Goal: Find specific page/section: Find specific page/section

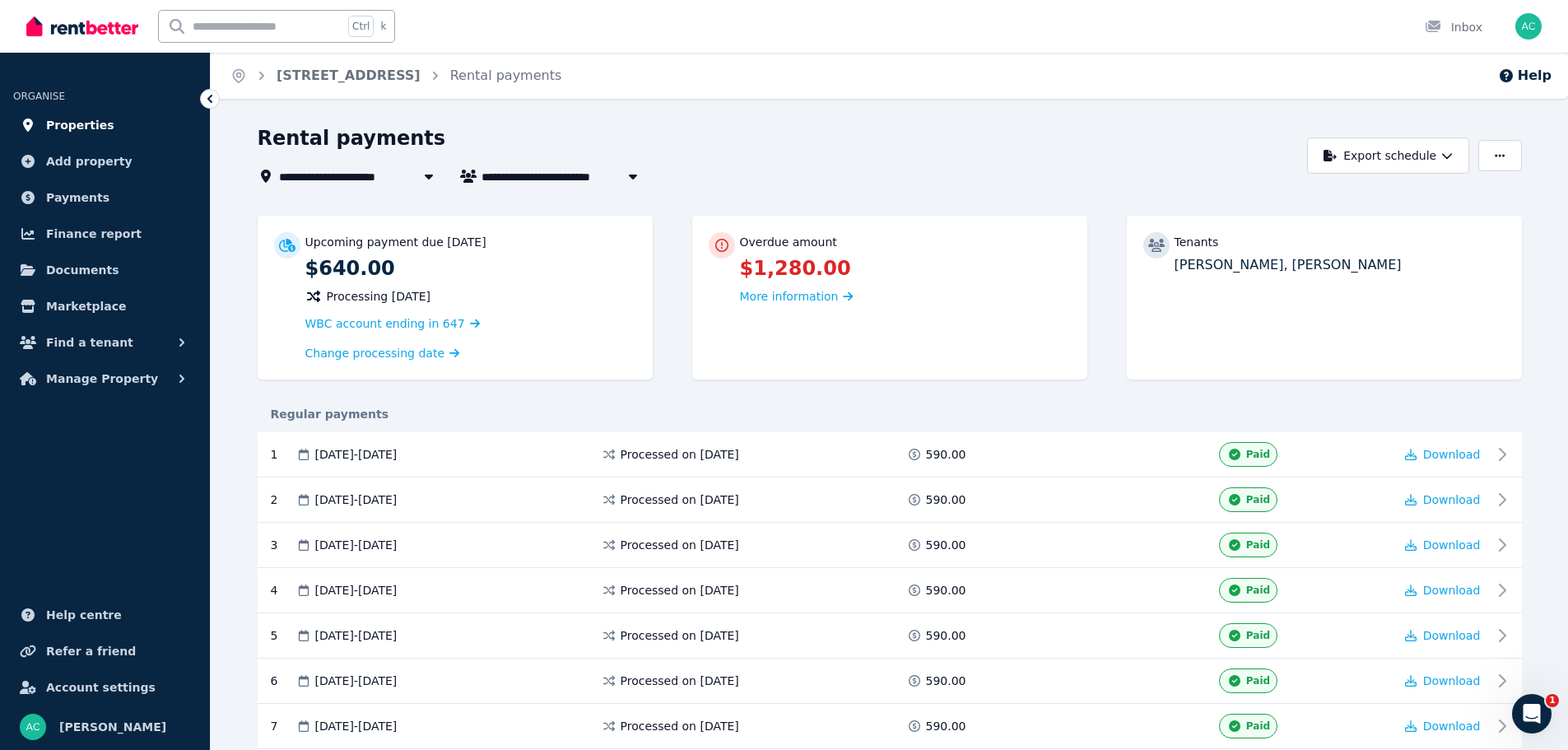
click at [96, 126] on span "Properties" at bounding box center [80, 125] width 68 height 19
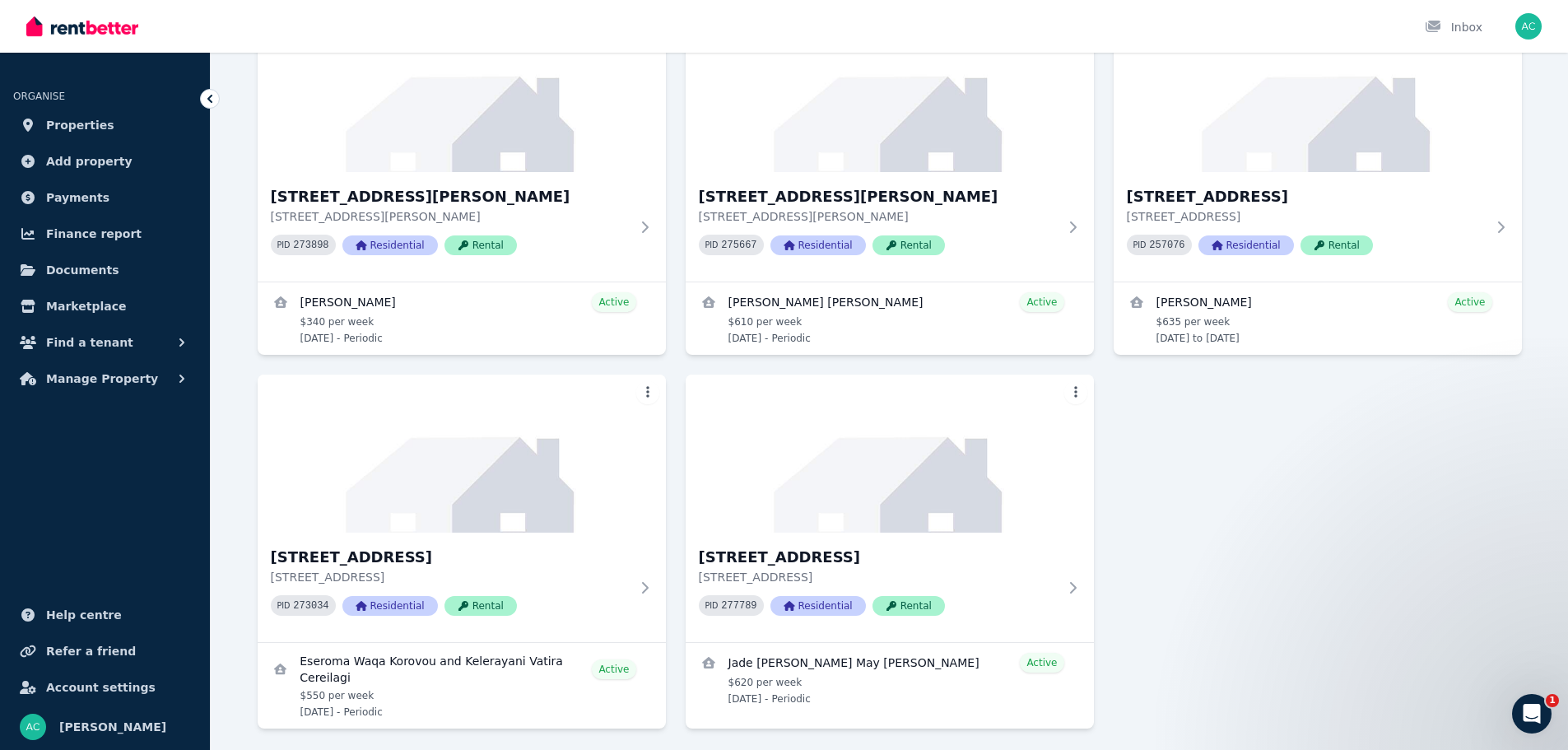
scroll to position [905, 0]
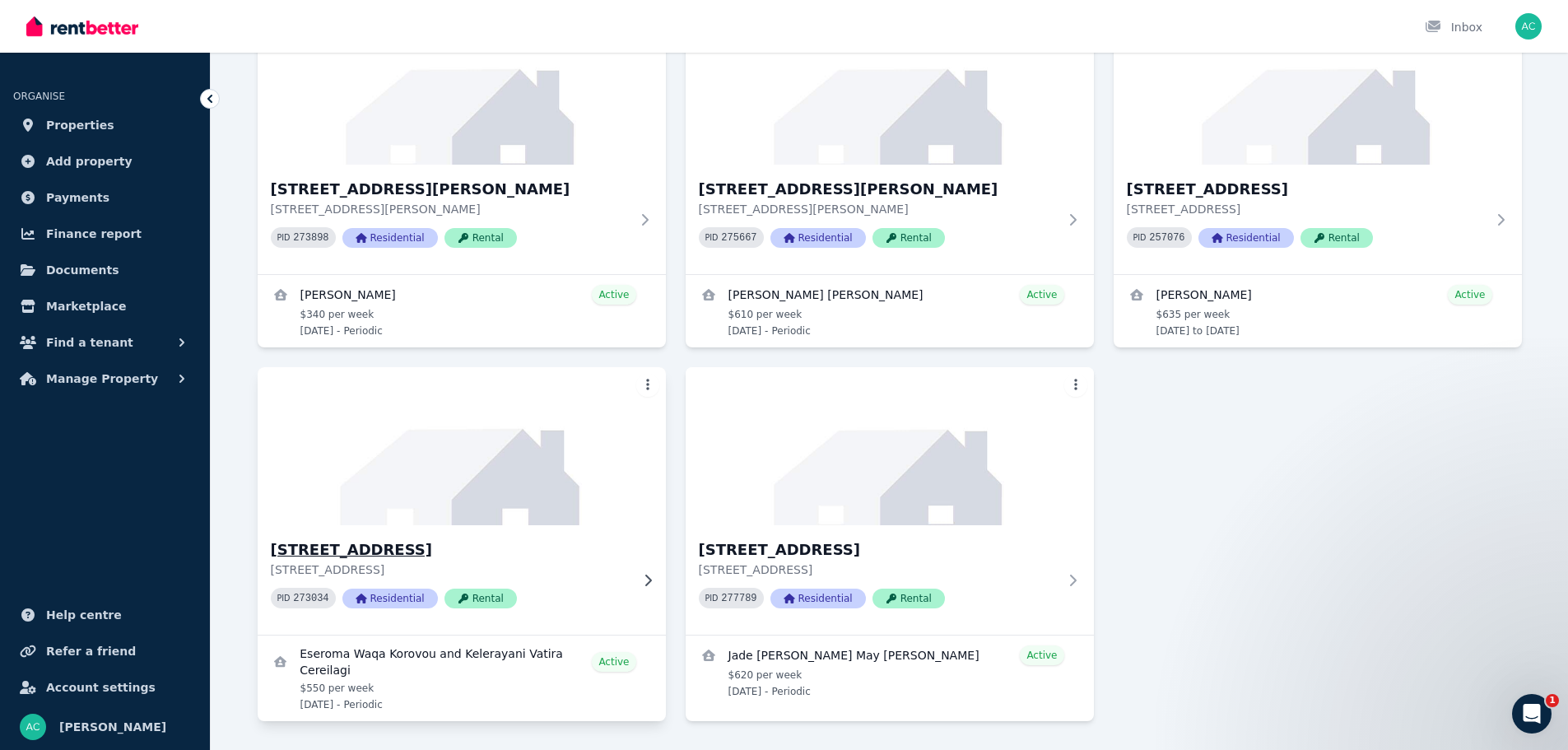
click at [553, 510] on img at bounding box center [461, 446] width 429 height 166
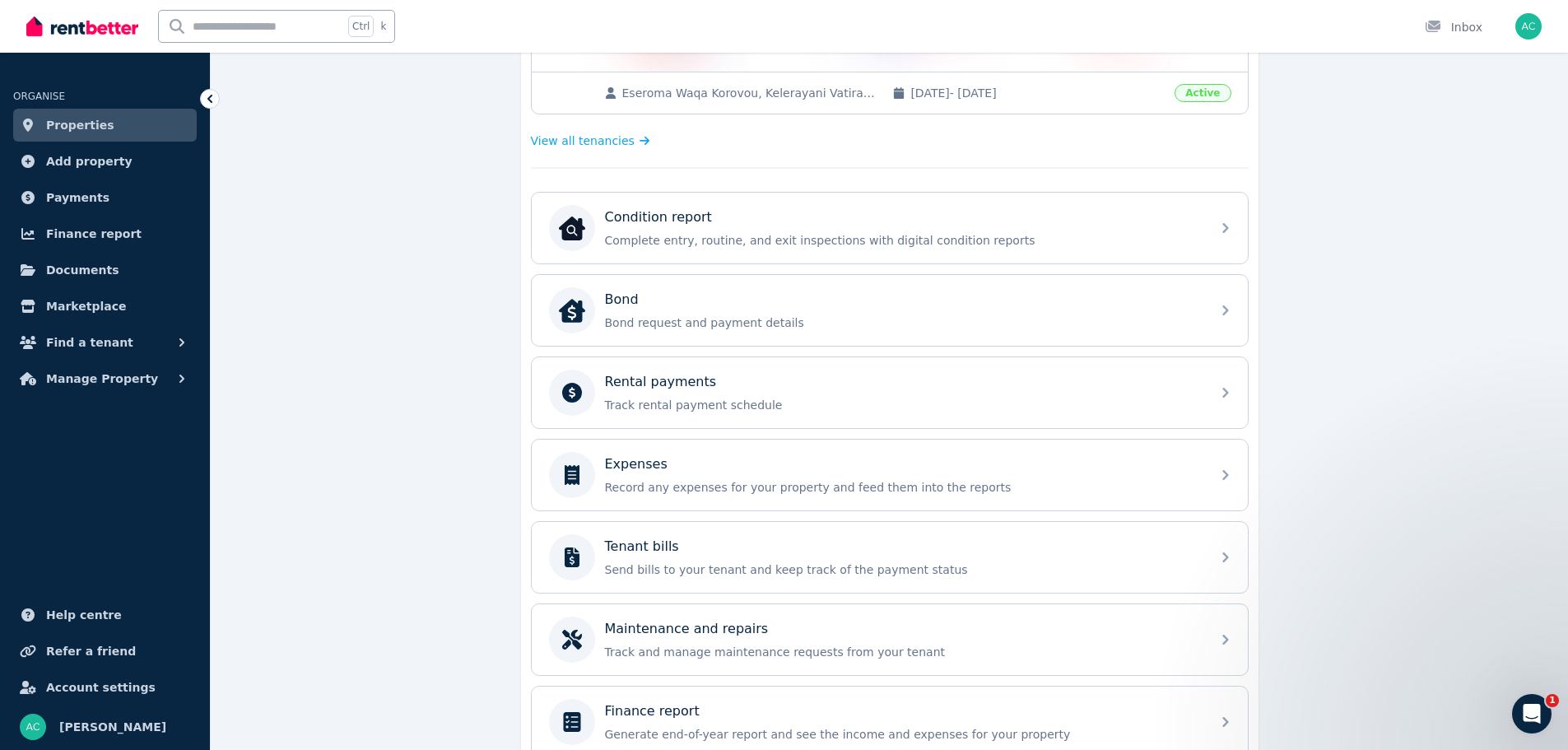
scroll to position [411, 0]
click at [951, 394] on div "Rental payments Track rental payment schedule" at bounding box center [903, 392] width 596 height 42
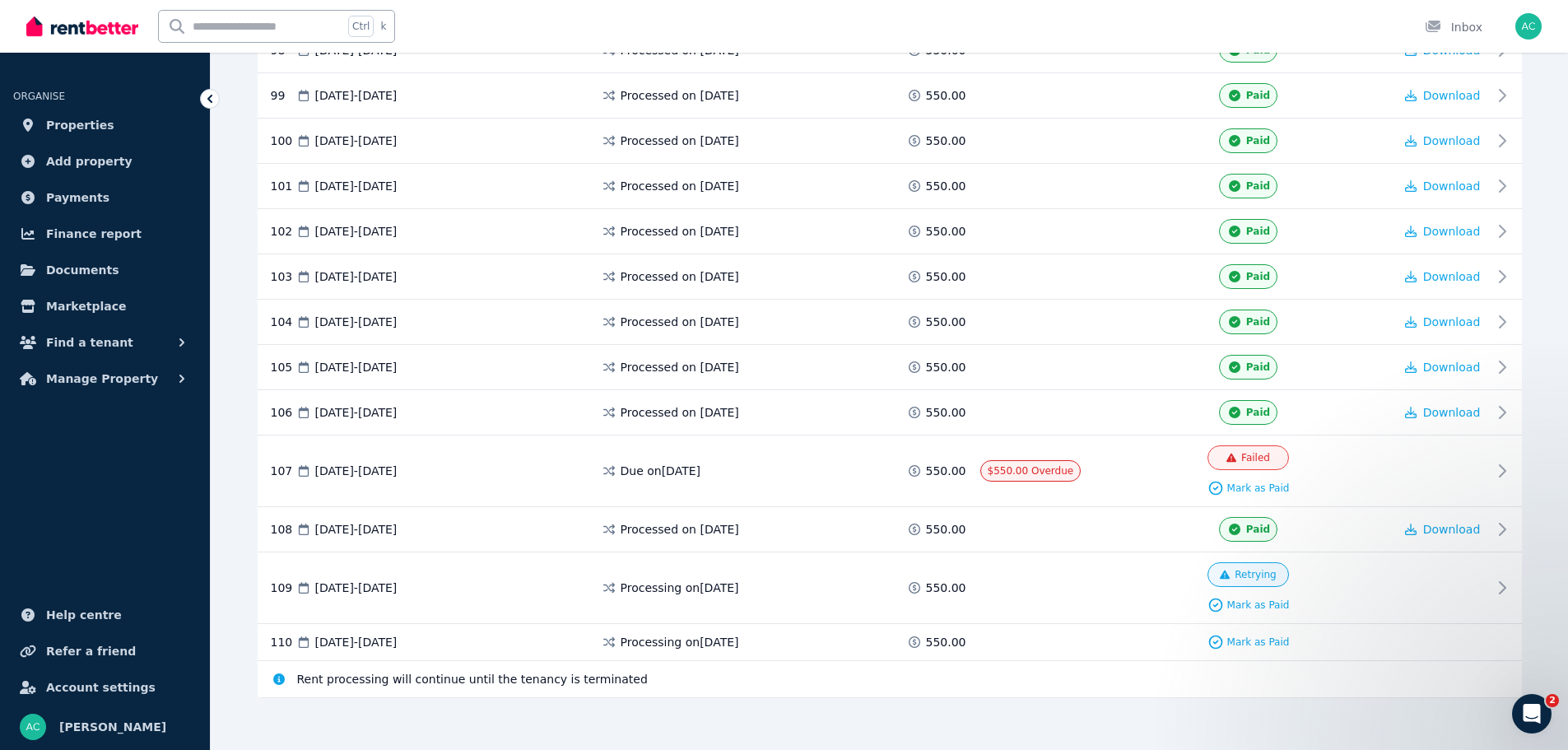
scroll to position [4800, 0]
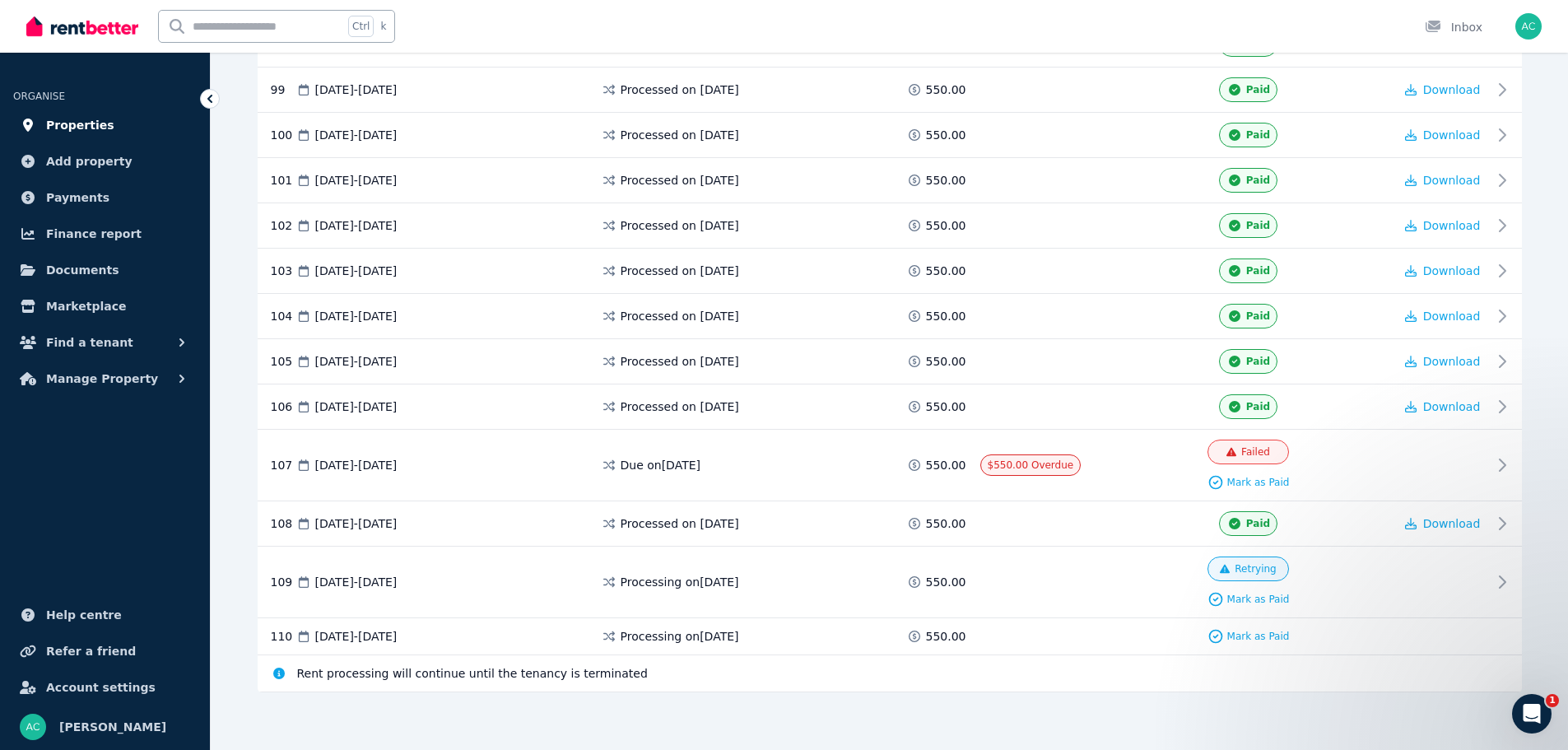
click at [94, 118] on span "Properties" at bounding box center [80, 125] width 68 height 19
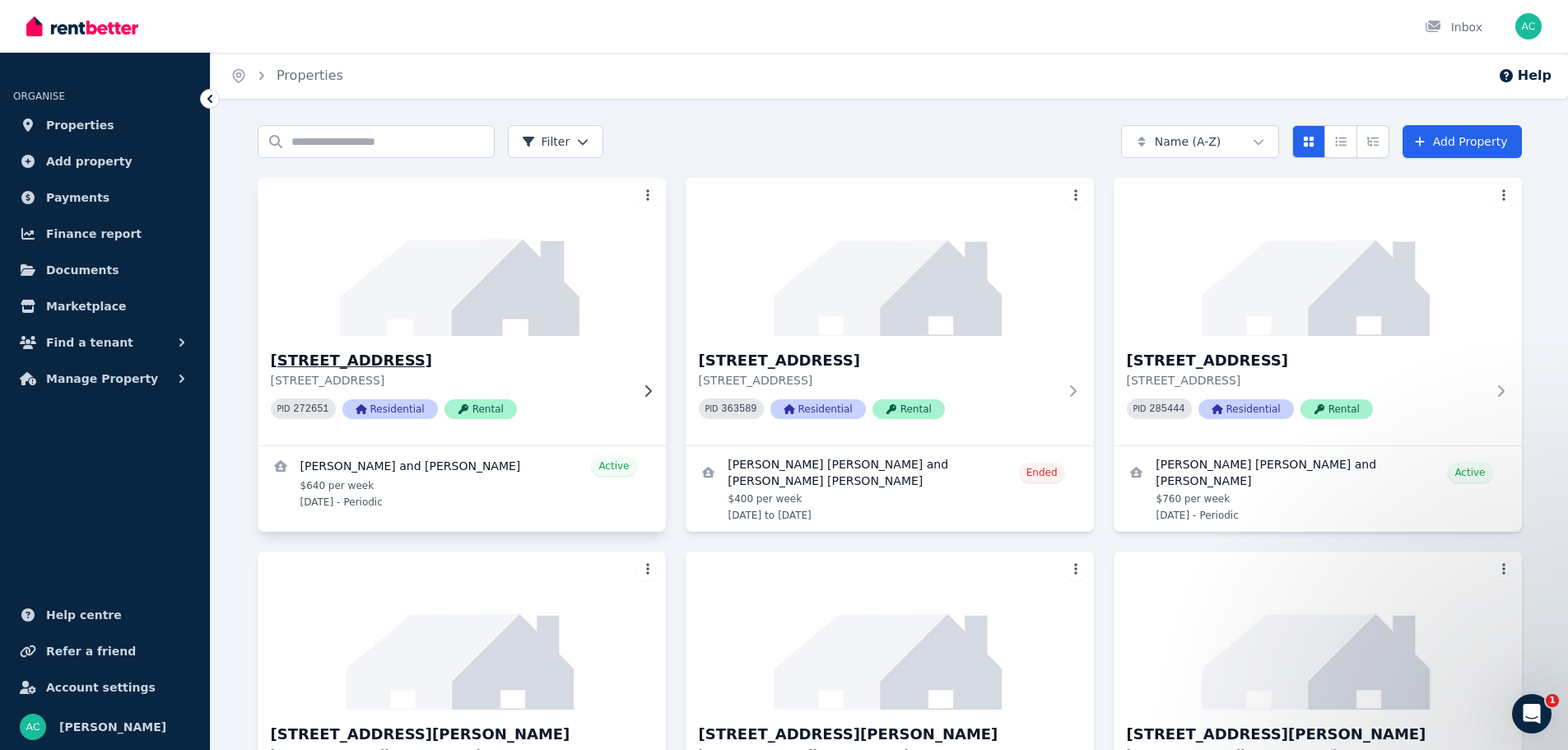
click at [623, 348] on div "4 Wens Road, Woongarrah 4 Wens Road, Woongarrah NSW 2259 PID 272651 Residential…" at bounding box center [461, 391] width 408 height 110
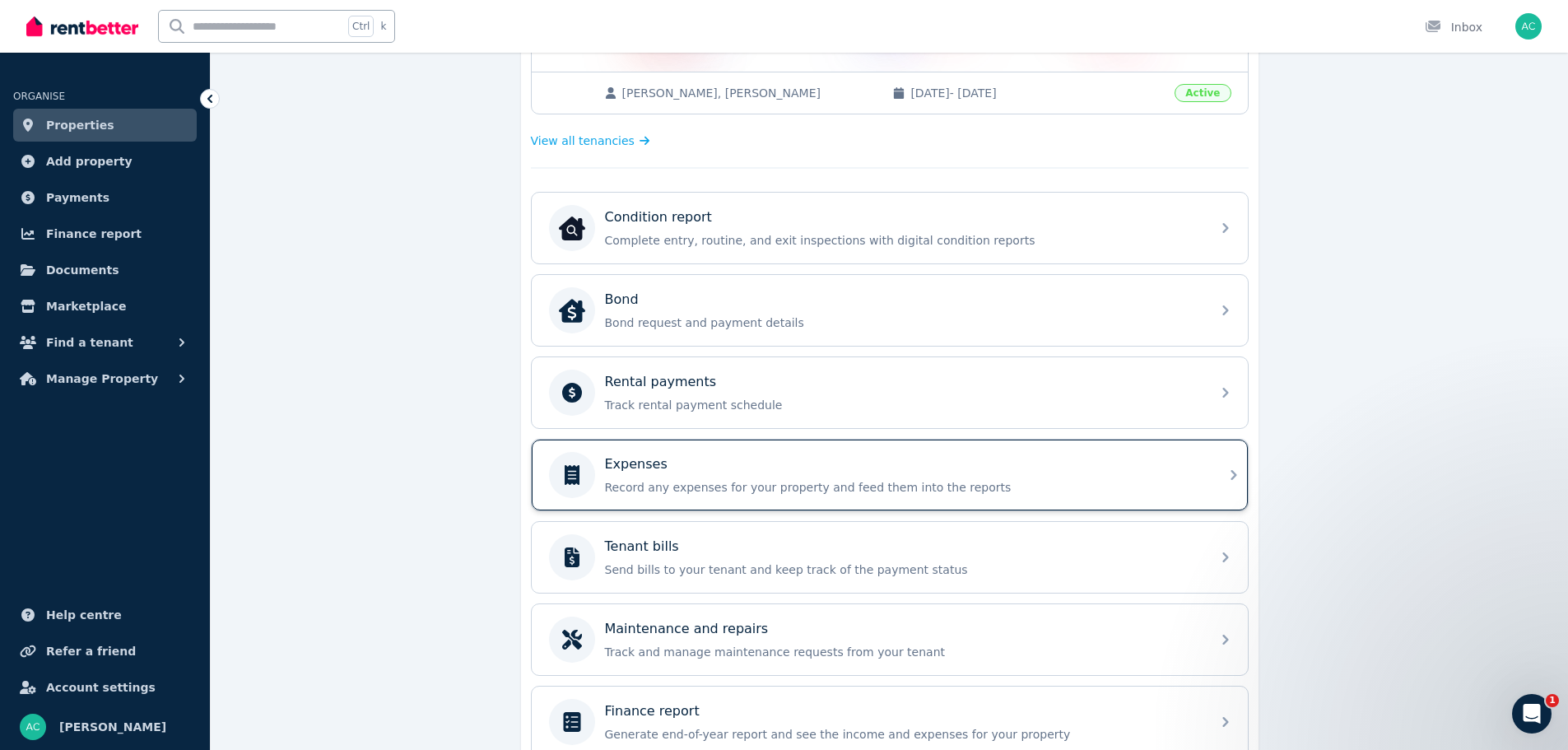
scroll to position [411, 0]
click at [801, 395] on div "Rental payments Track rental payment schedule" at bounding box center [903, 392] width 596 height 42
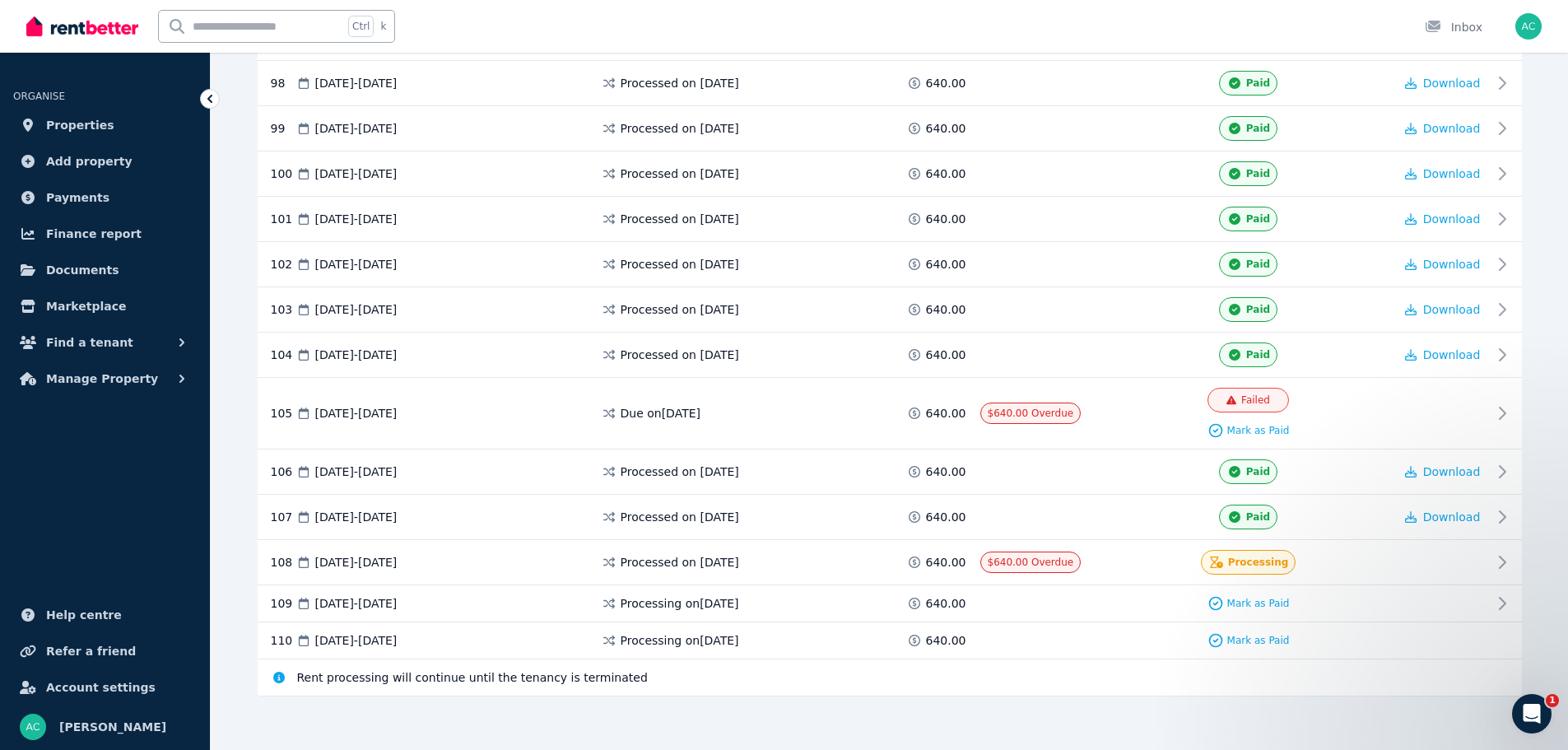
scroll to position [4765, 0]
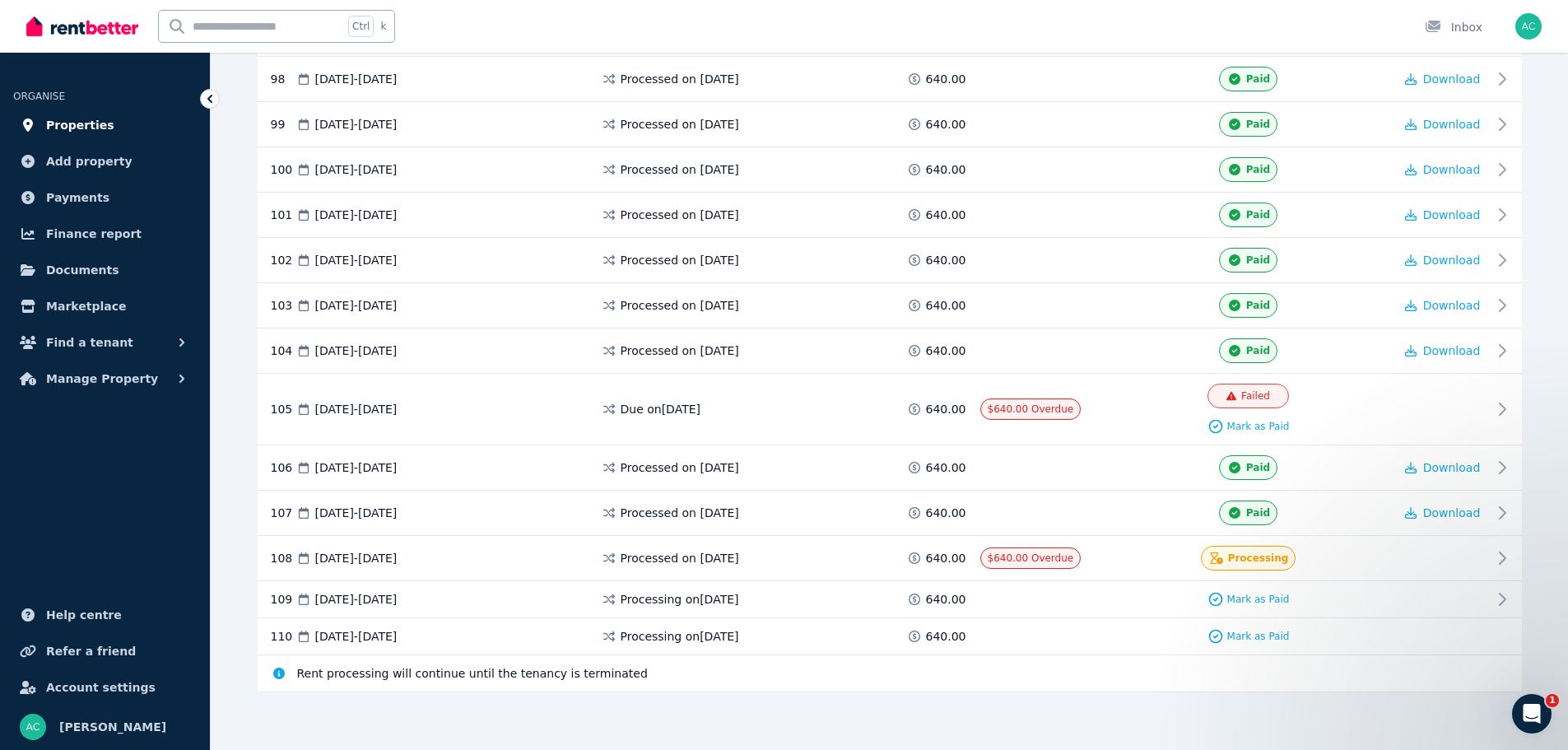
click at [101, 125] on link "Properties" at bounding box center [104, 125] width 183 height 33
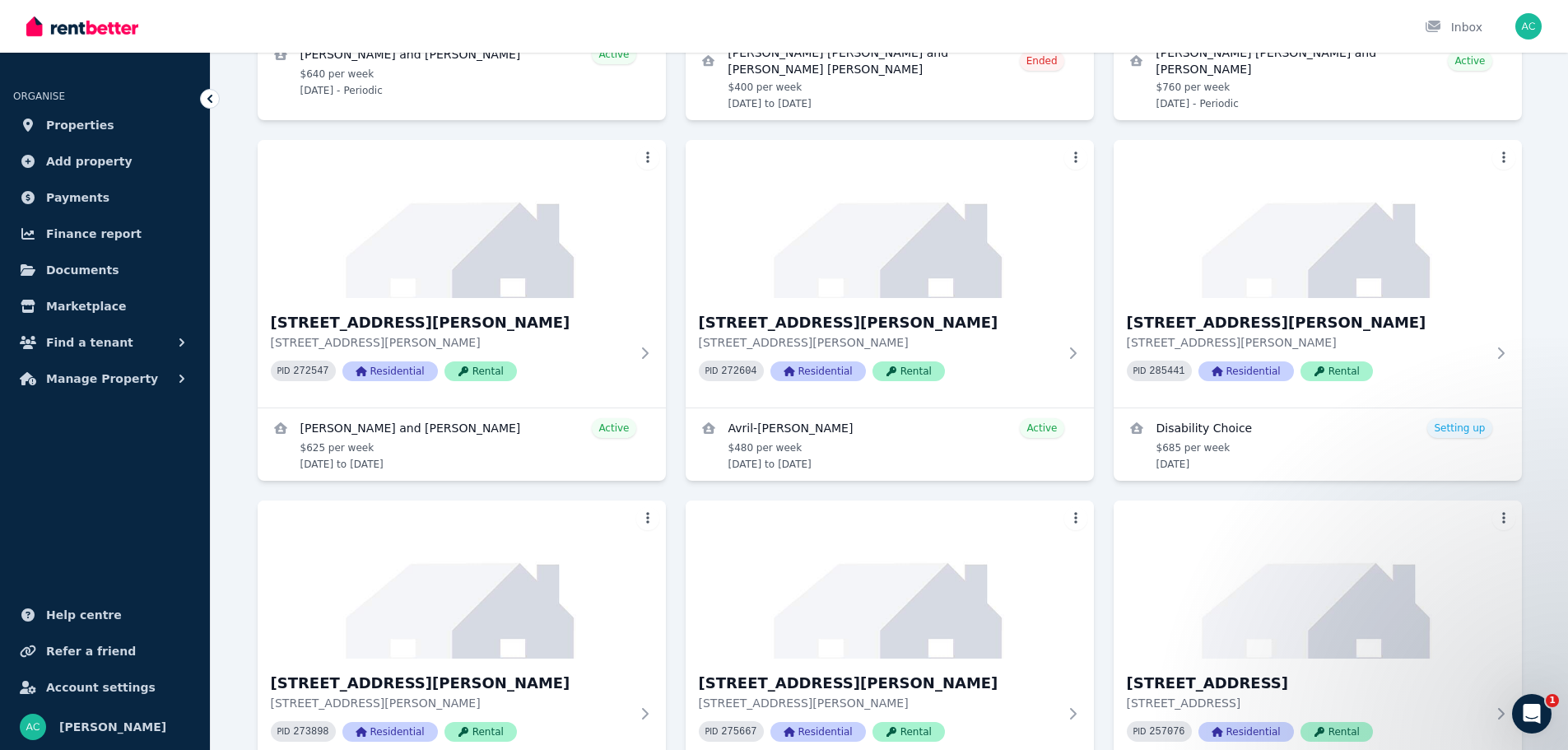
scroll to position [363, 0]
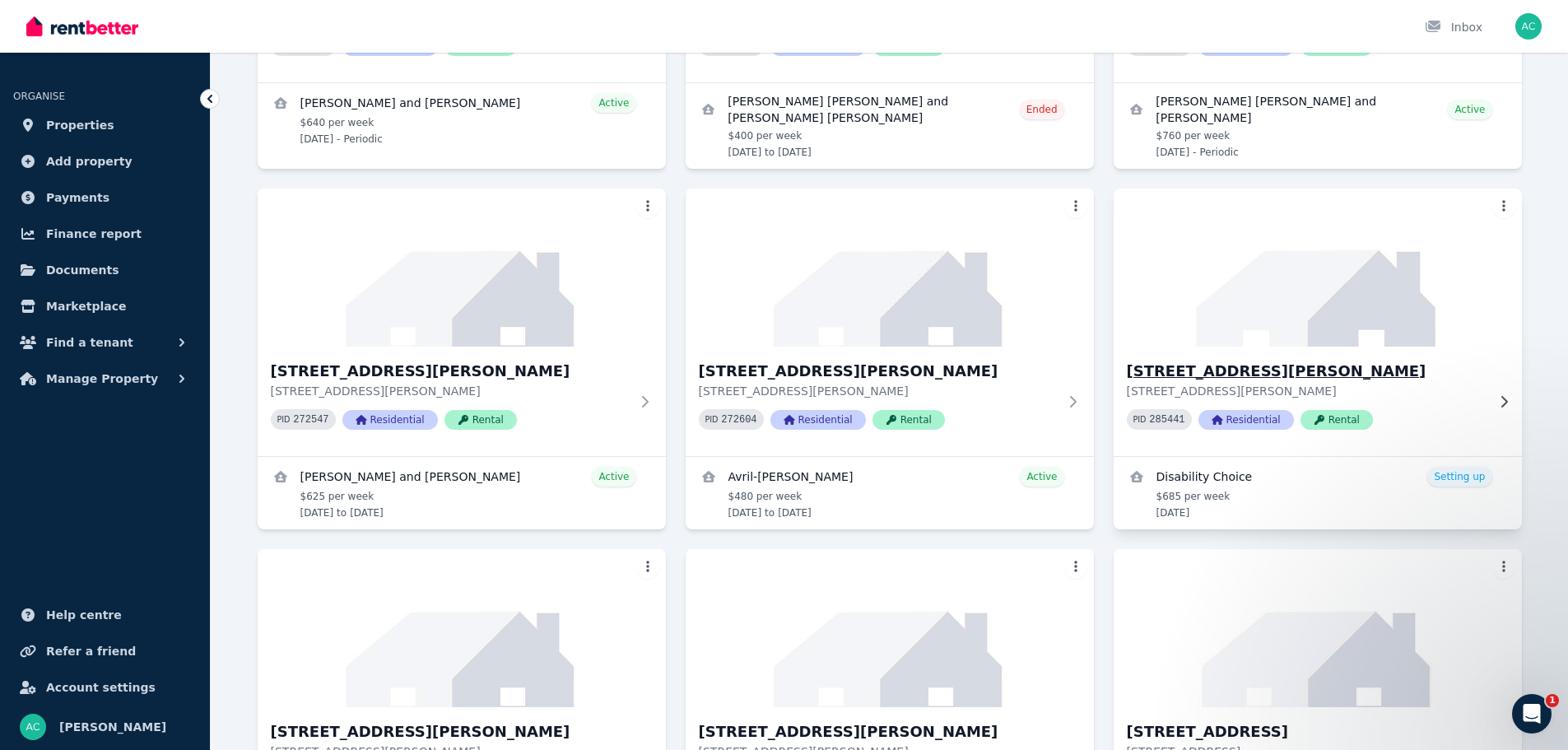
click at [1410, 396] on p "132 Langford Drive, Kariong NSW 2250" at bounding box center [1307, 391] width 359 height 17
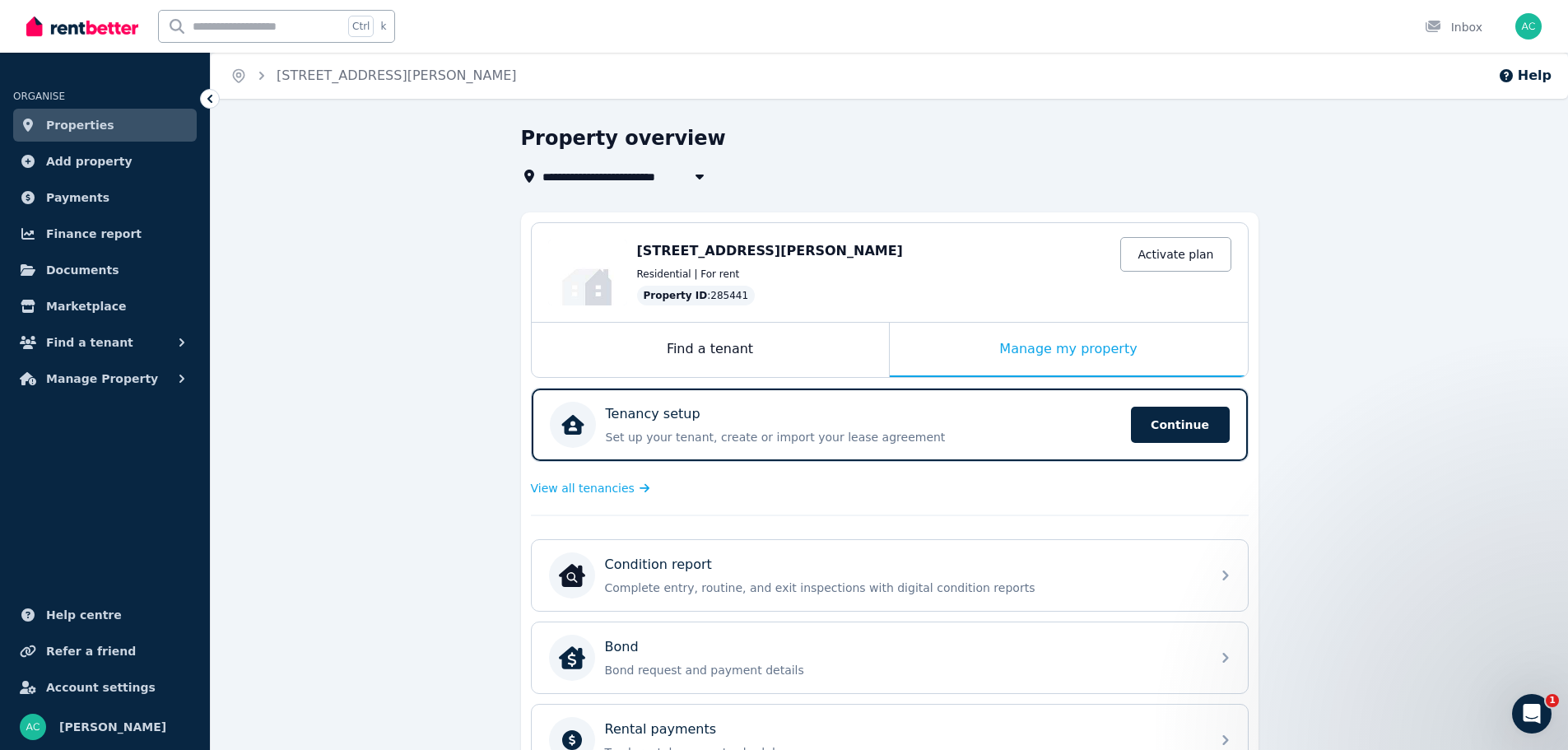
click at [211, 96] on icon at bounding box center [210, 98] width 5 height 8
